Goal: Navigation & Orientation: Find specific page/section

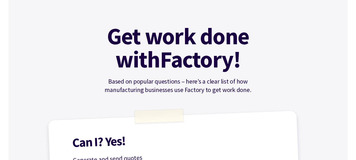
scroll to position [43, 0]
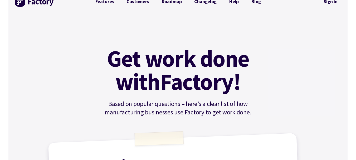
scroll to position [0, 0]
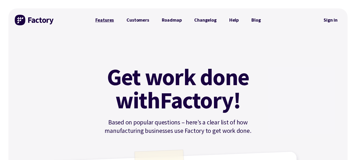
click at [106, 18] on link "Features" at bounding box center [104, 20] width 31 height 11
click at [139, 21] on link "Customers" at bounding box center [137, 20] width 35 height 11
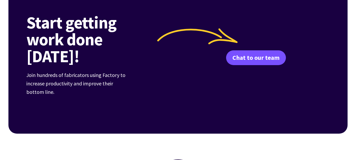
scroll to position [702, 0]
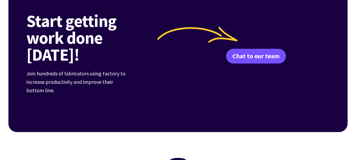
drag, startPoint x: 0, startPoint y: 0, endPoint x: 350, endPoint y: 117, distance: 368.8
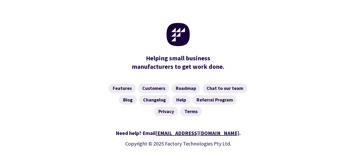
scroll to position [839, 0]
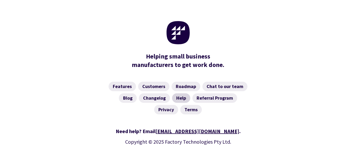
click at [182, 93] on link "Help" at bounding box center [181, 97] width 18 height 9
